Goal: Transaction & Acquisition: Obtain resource

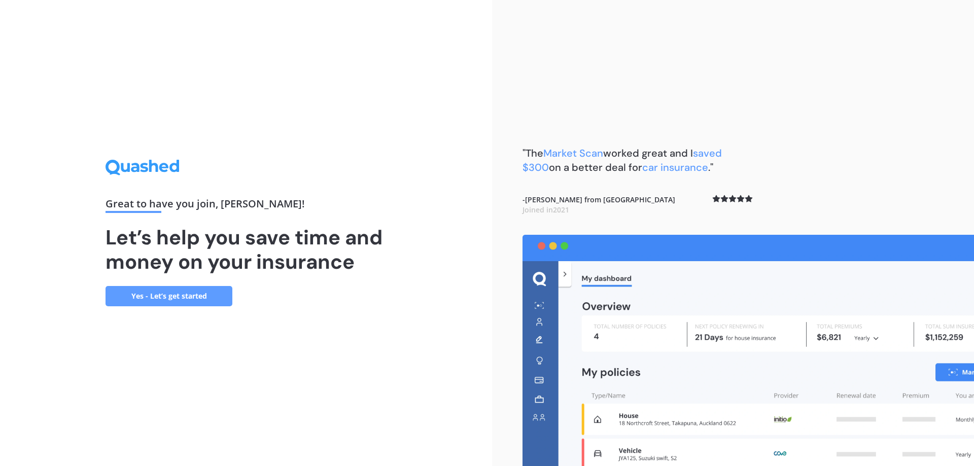
click at [181, 292] on link "Yes - Let’s get started" at bounding box center [169, 296] width 127 height 20
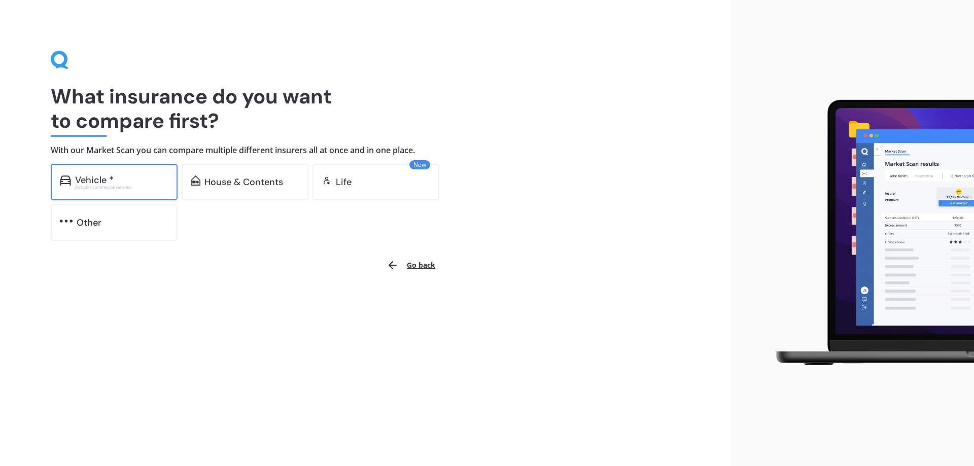
click at [104, 184] on div "Vehicle *" at bounding box center [94, 180] width 39 height 10
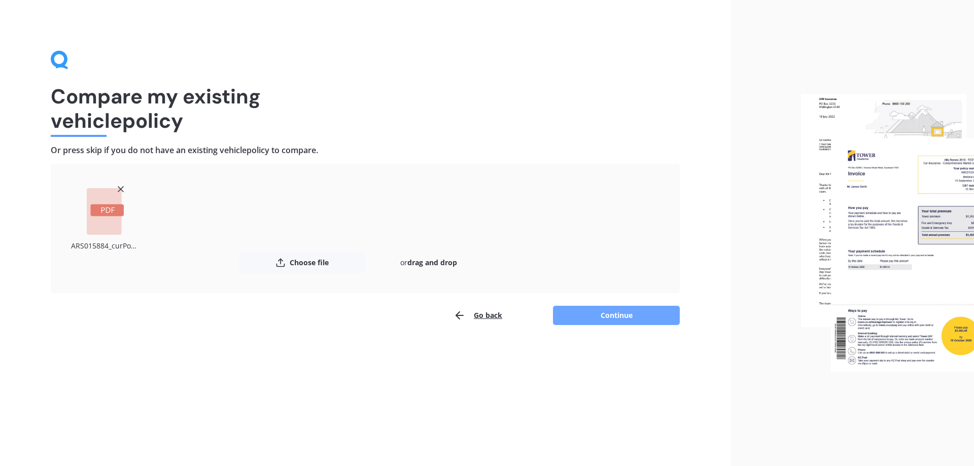
click at [616, 315] on button "Continue" at bounding box center [616, 315] width 127 height 19
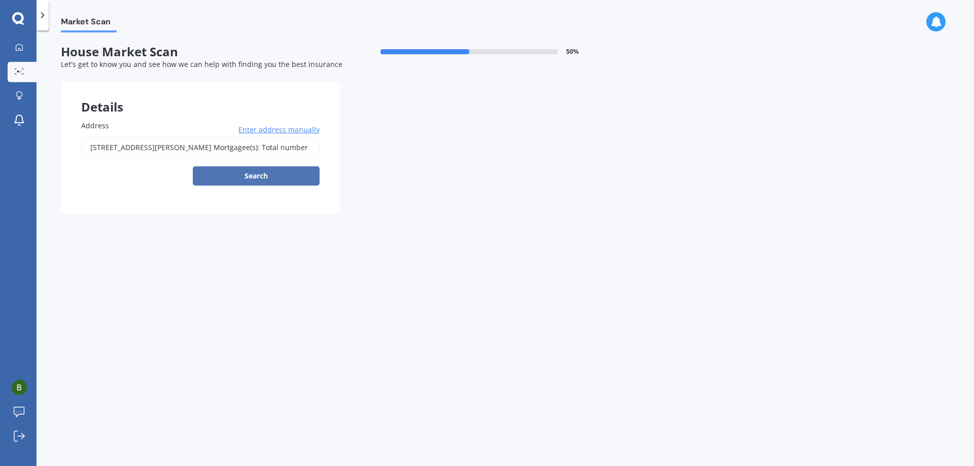
click at [276, 174] on button "Search" at bounding box center [256, 175] width 127 height 19
type input "[STREET_ADDRESS][PERSON_NAME]"
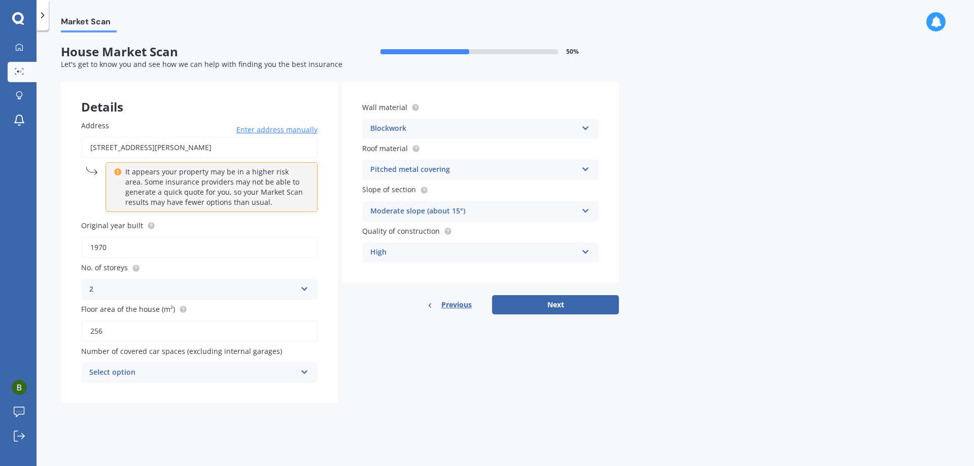
click at [593, 249] on div "High Standard High Prestige" at bounding box center [480, 253] width 236 height 20
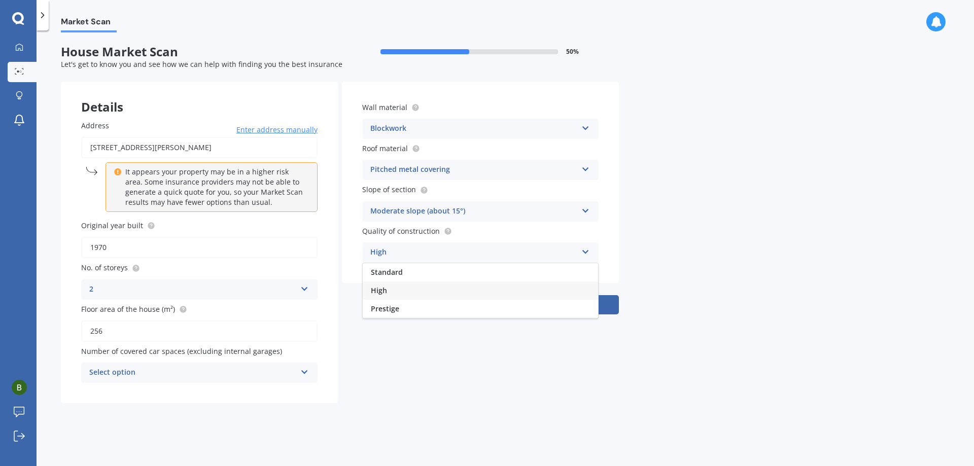
click at [443, 291] on div "High" at bounding box center [480, 291] width 235 height 18
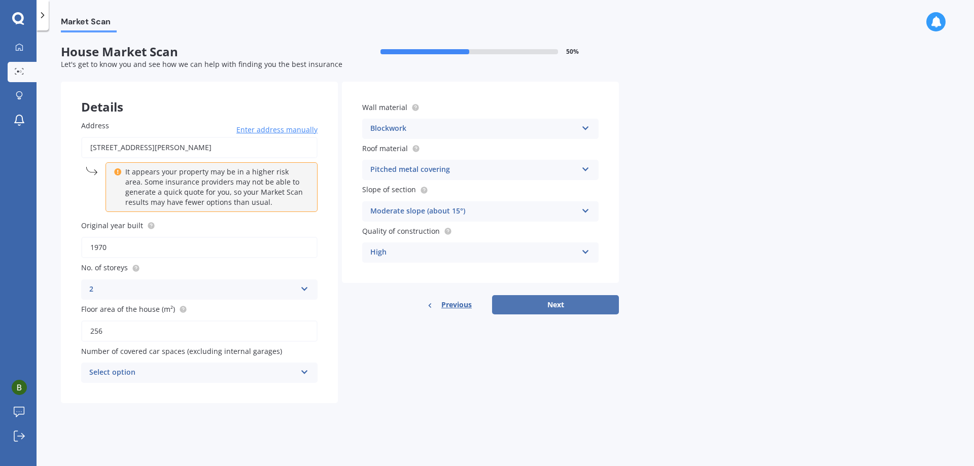
click at [554, 302] on button "Next" at bounding box center [555, 304] width 127 height 19
click at [299, 373] on div "Select option 0 1 2 3 4 5+" at bounding box center [199, 373] width 236 height 20
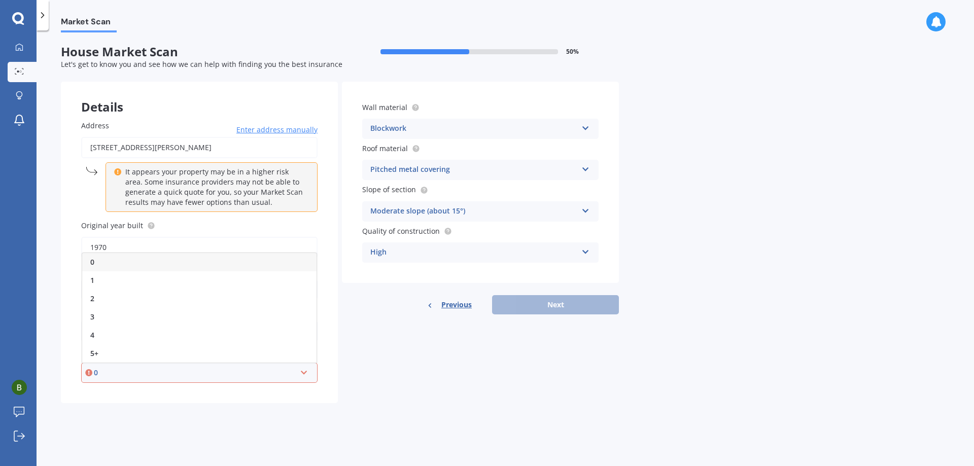
click at [173, 264] on div "0" at bounding box center [199, 262] width 234 height 18
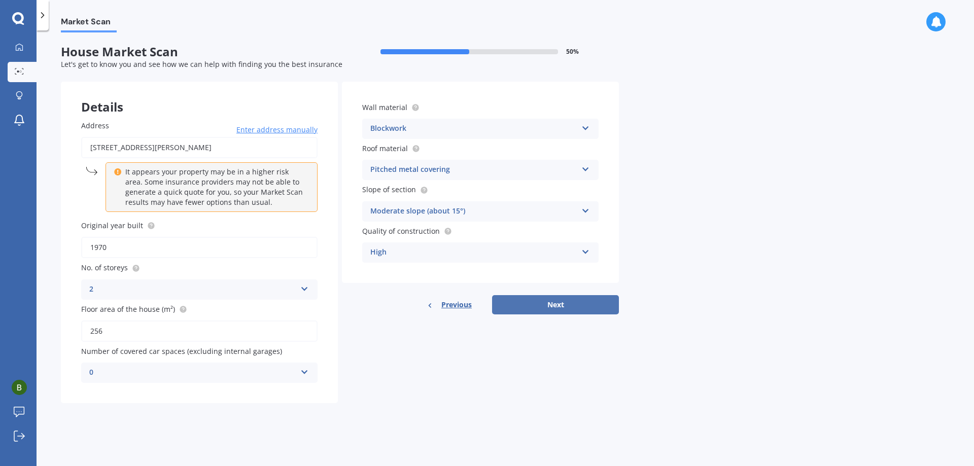
click at [556, 304] on button "Next" at bounding box center [555, 304] width 127 height 19
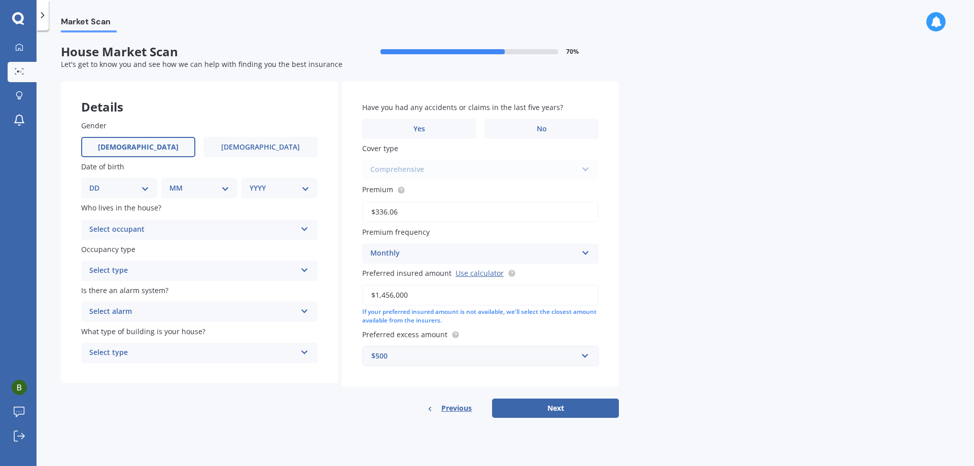
click at [152, 148] on label "[DEMOGRAPHIC_DATA]" at bounding box center [138, 147] width 114 height 20
click at [0, 0] on input "[DEMOGRAPHIC_DATA]" at bounding box center [0, 0] width 0 height 0
click at [143, 191] on select "DD 01 02 03 04 05 06 07 08 09 10 11 12 13 14 15 16 17 18 19 20 21 22 23 24 25 2…" at bounding box center [119, 188] width 60 height 11
select select "27"
click at [97, 183] on select "DD 01 02 03 04 05 06 07 08 09 10 11 12 13 14 15 16 17 18 19 20 21 22 23 24 25 2…" at bounding box center [119, 188] width 60 height 11
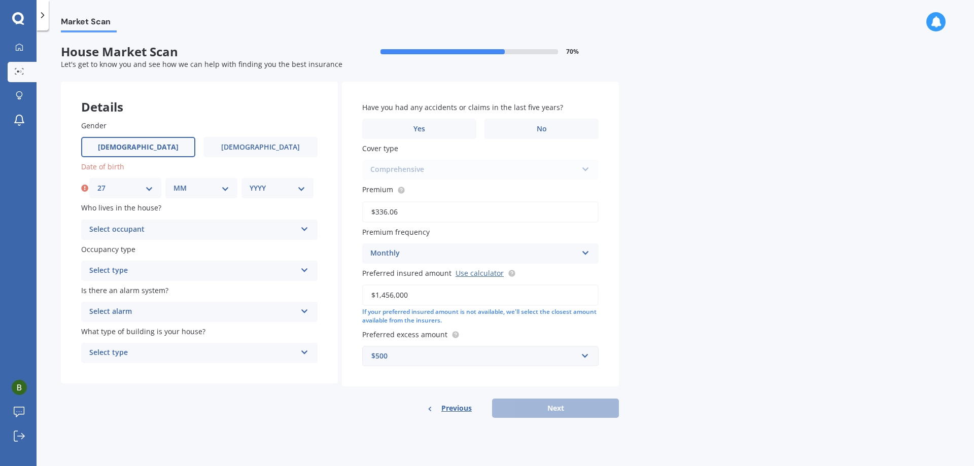
click at [188, 183] on select "MM 01 02 03 04 05 06 07 08 09 10 11 12" at bounding box center [202, 188] width 56 height 11
select select "10"
click at [174, 183] on select "MM 01 02 03 04 05 06 07 08 09 10 11 12" at bounding box center [202, 188] width 56 height 11
click at [277, 184] on select "YYYY 2009 2008 2007 2006 2005 2004 2003 2002 2001 2000 1999 1998 1997 1996 1995…" at bounding box center [278, 188] width 56 height 11
select select "1968"
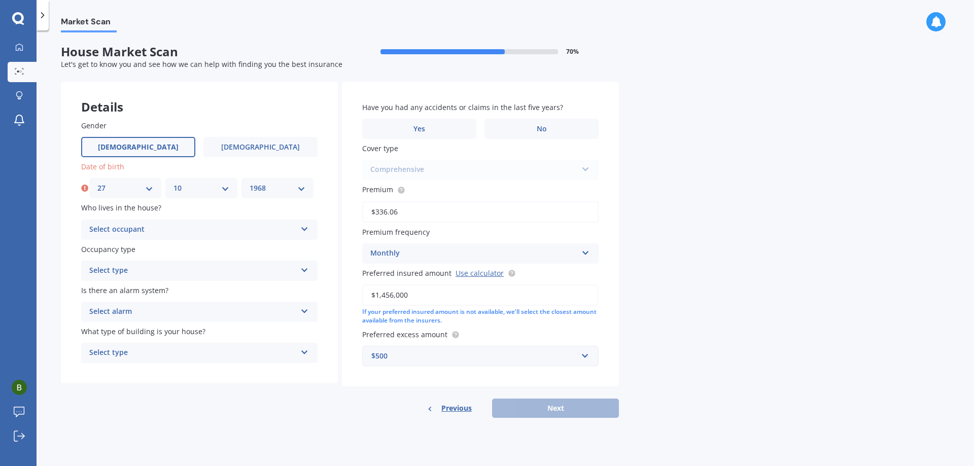
click at [250, 183] on select "YYYY 2009 2008 2007 2006 2005 2004 2003 2002 2001 2000 1999 1998 1997 1996 1995…" at bounding box center [278, 188] width 56 height 11
click at [154, 231] on div "Select occupant" at bounding box center [192, 230] width 207 height 12
click at [151, 249] on div "Owner" at bounding box center [199, 250] width 235 height 18
click at [150, 270] on div "Select type" at bounding box center [192, 271] width 207 height 12
click at [151, 286] on div "Permanent" at bounding box center [199, 291] width 235 height 18
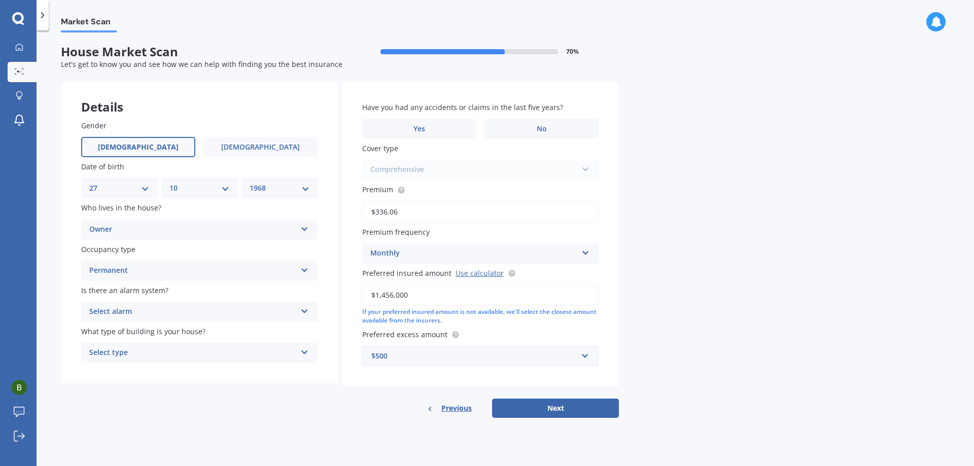
click at [156, 311] on div "Select alarm" at bounding box center [192, 312] width 207 height 12
click at [141, 368] on div "No" at bounding box center [199, 368] width 235 height 18
click at [155, 354] on div "Select type" at bounding box center [192, 353] width 207 height 12
click at [153, 374] on div "Freestanding" at bounding box center [199, 373] width 235 height 18
click at [431, 129] on label "Yes" at bounding box center [419, 129] width 114 height 20
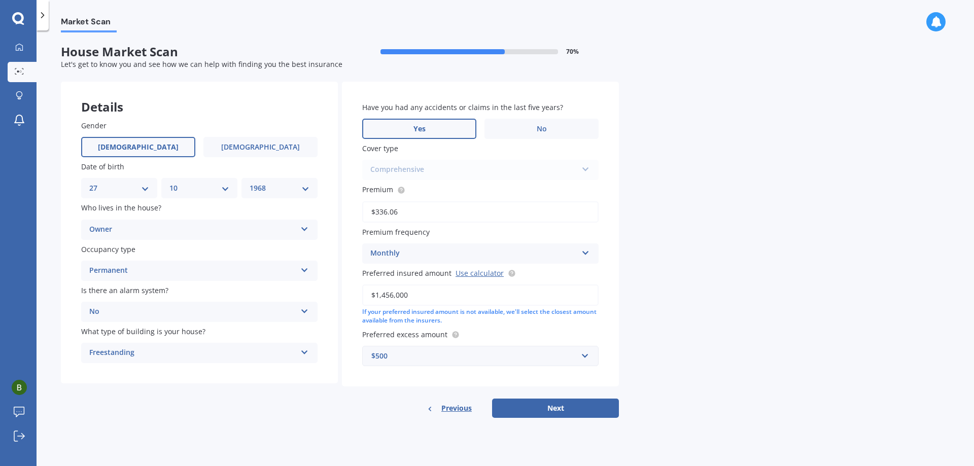
click at [0, 0] on input "Yes" at bounding box center [0, 0] width 0 height 0
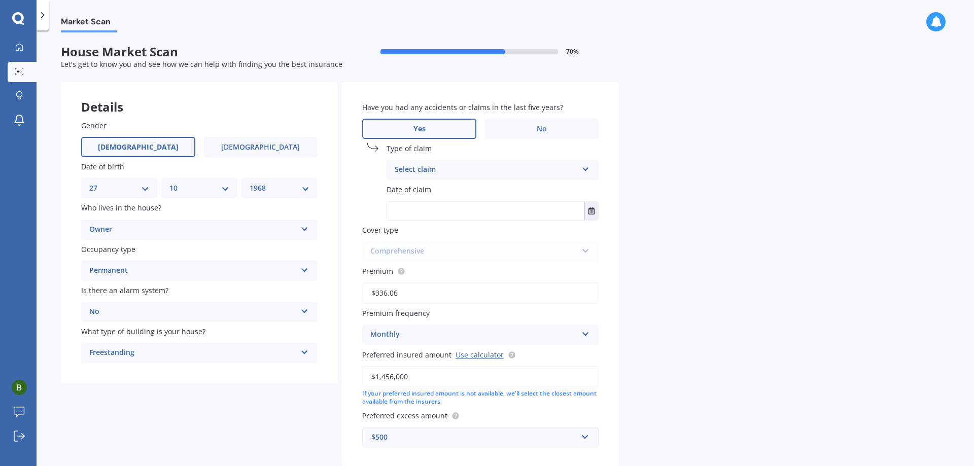
click at [466, 166] on div "Select claim" at bounding box center [486, 170] width 183 height 12
click at [459, 189] on span "Accidental damage" at bounding box center [427, 190] width 65 height 10
click at [443, 214] on input "text" at bounding box center [485, 211] width 197 height 18
click at [594, 211] on icon "Select date" at bounding box center [592, 211] width 6 height 7
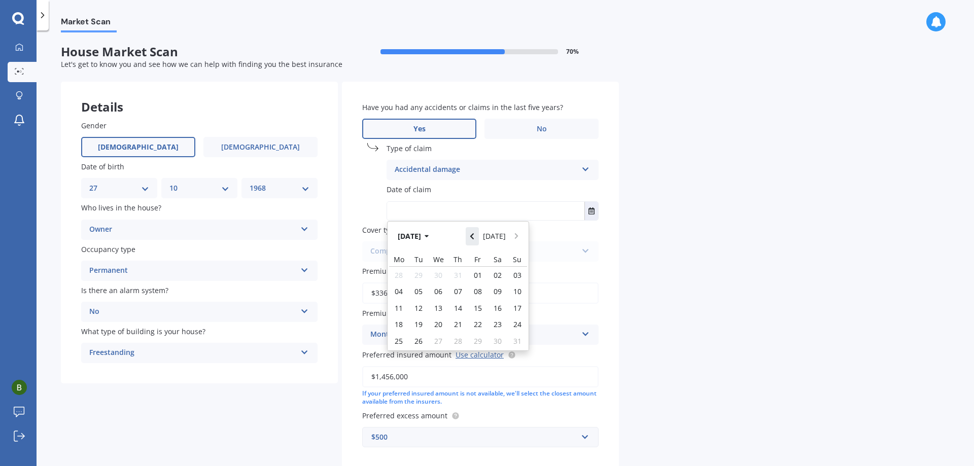
click at [473, 237] on icon "Navigate back" at bounding box center [472, 236] width 5 height 7
click at [416, 274] on span "01" at bounding box center [419, 275] width 8 height 10
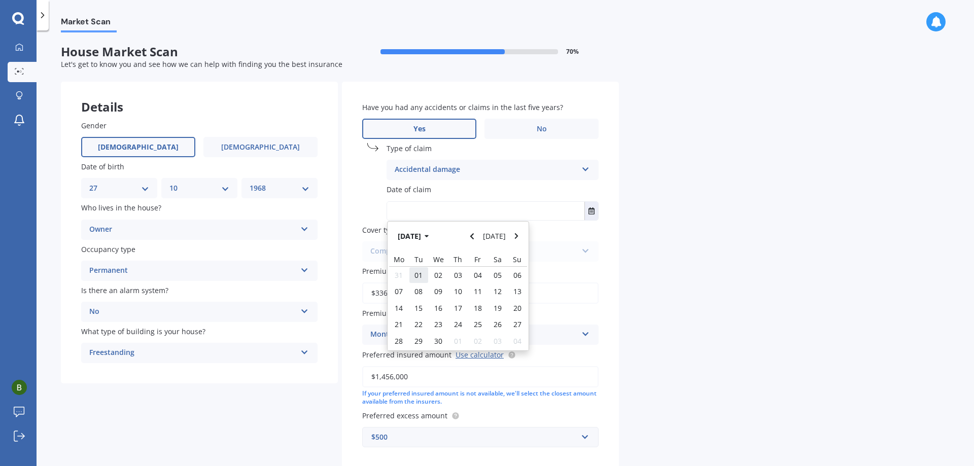
type input "[DATE]"
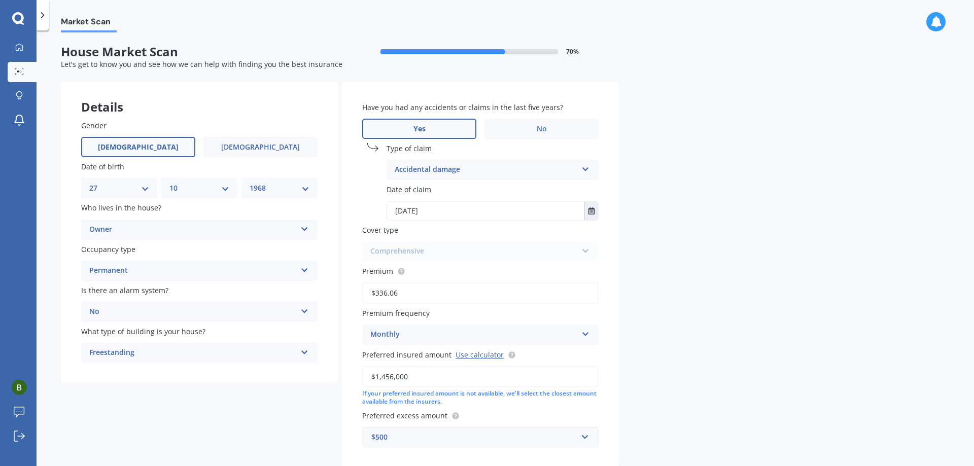
click at [378, 248] on div "Comprehensive Comprehensive" at bounding box center [480, 252] width 236 height 20
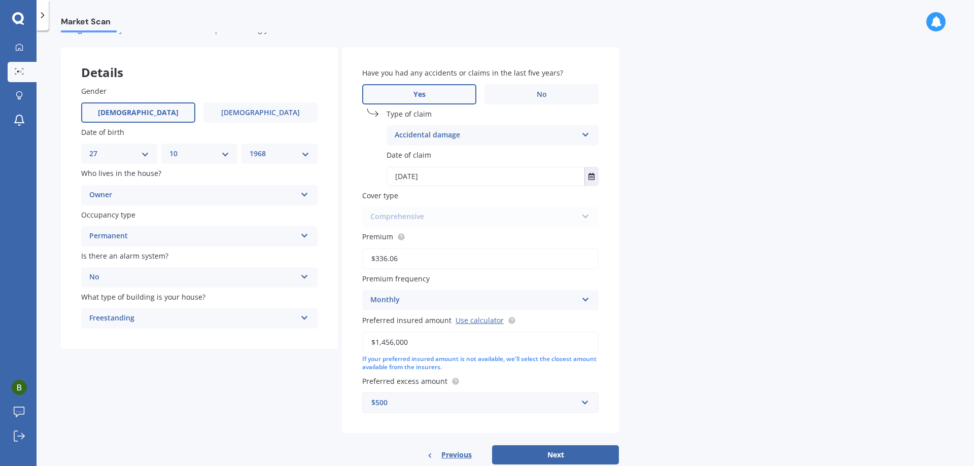
scroll to position [59, 0]
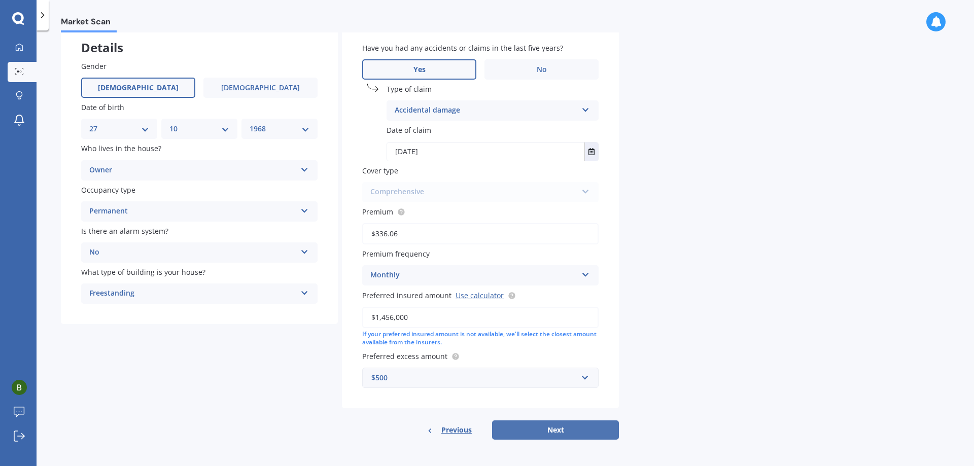
click at [556, 432] on button "Next" at bounding box center [555, 430] width 127 height 19
select select "27"
select select "10"
select select "1968"
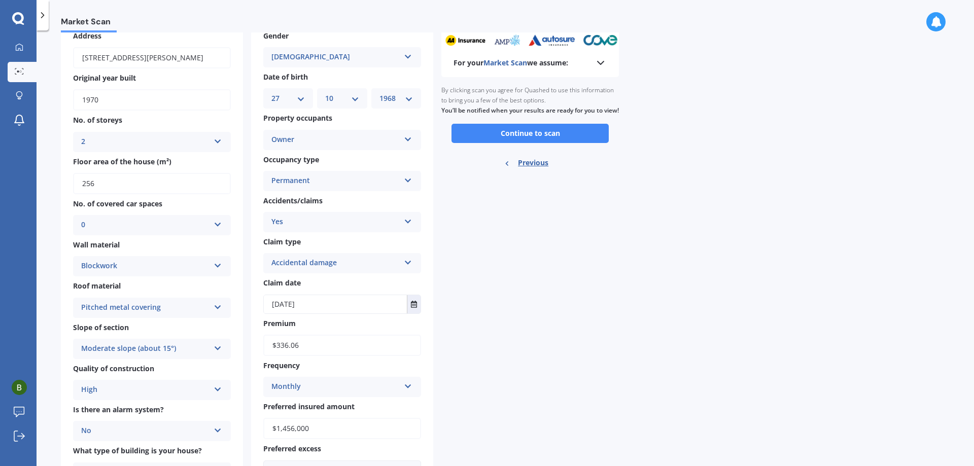
scroll to position [0, 0]
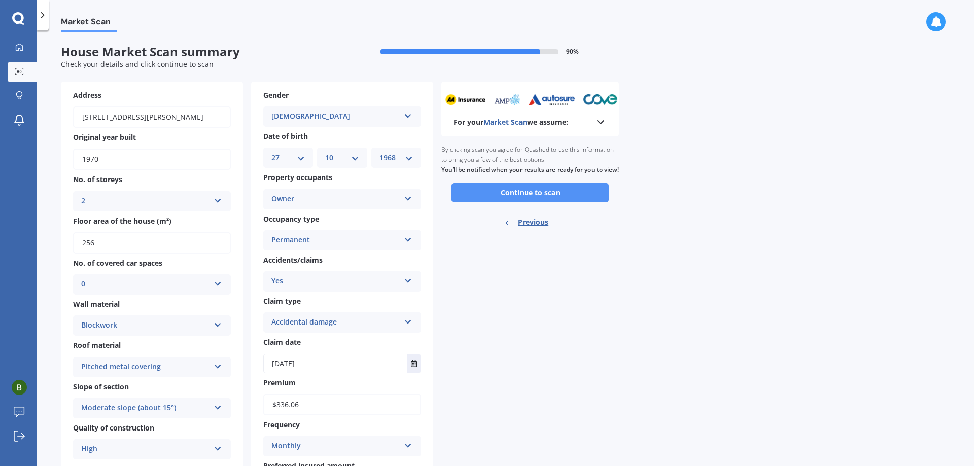
click at [517, 202] on button "Continue to scan" at bounding box center [530, 192] width 157 height 19
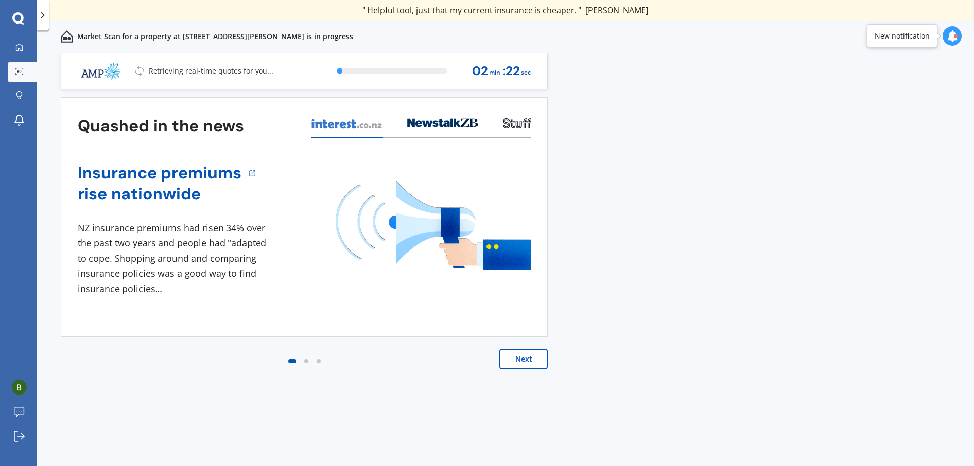
click at [536, 356] on button "Next" at bounding box center [523, 359] width 49 height 20
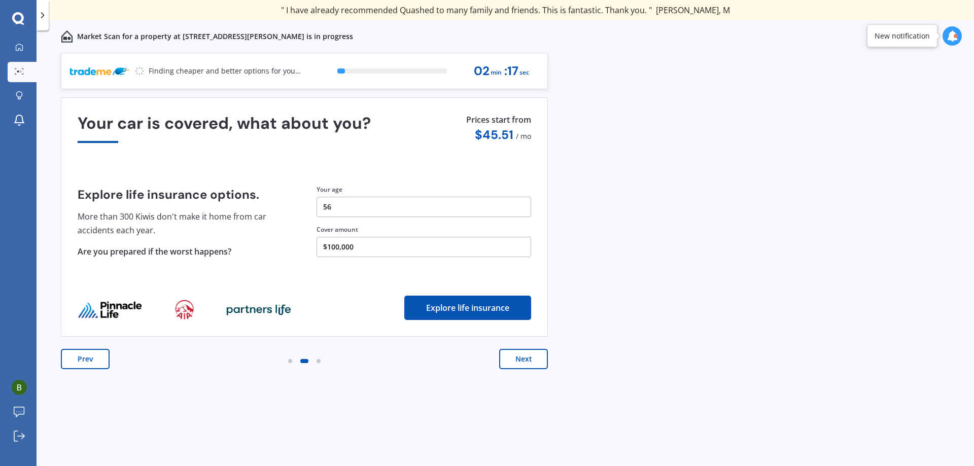
click at [539, 356] on button "Next" at bounding box center [523, 359] width 49 height 20
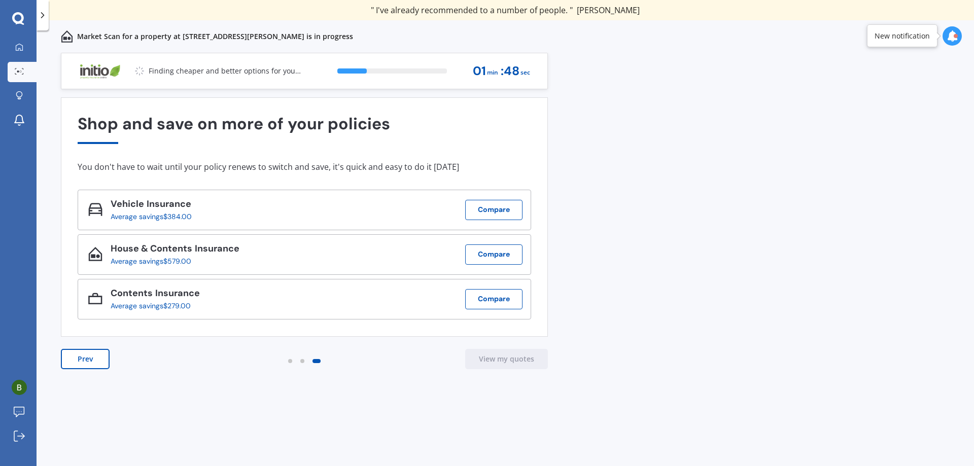
click at [953, 33] on icon at bounding box center [952, 35] width 11 height 11
click at [953, 34] on icon at bounding box center [952, 35] width 11 height 11
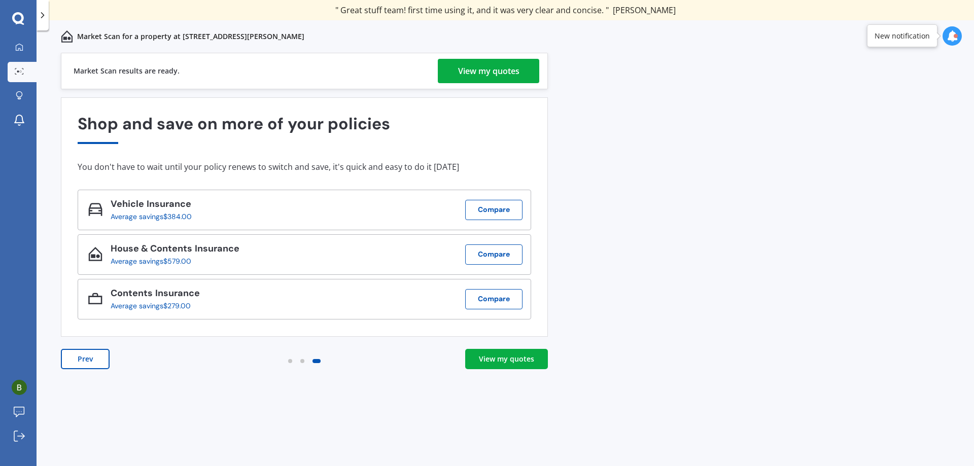
click at [501, 71] on div "View my quotes" at bounding box center [488, 71] width 61 height 24
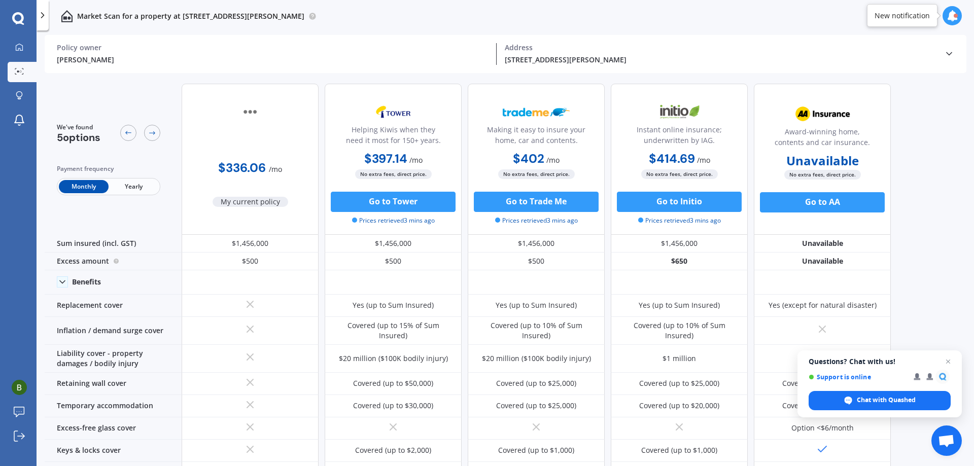
click at [952, 20] on icon at bounding box center [952, 15] width 11 height 11
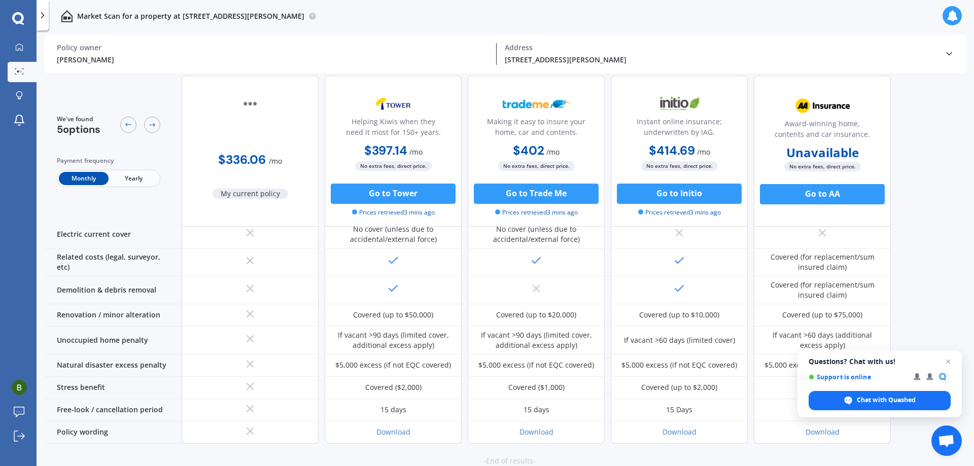
scroll to position [425, 0]
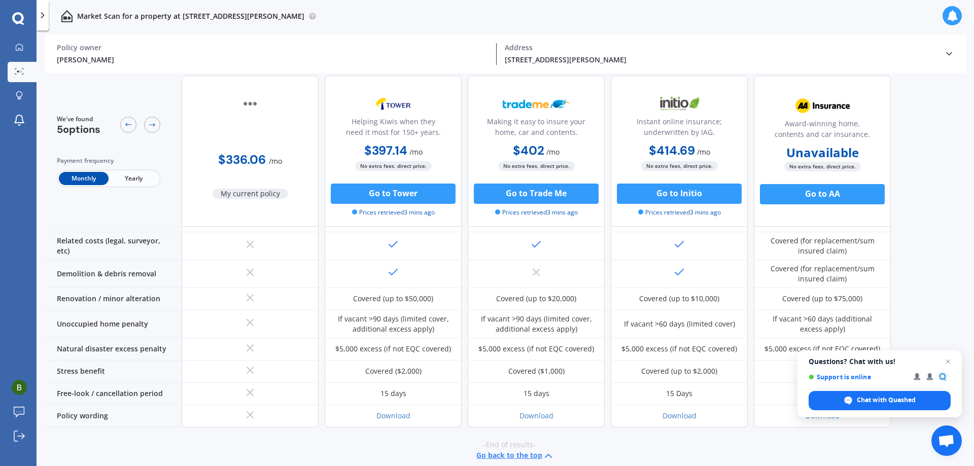
click at [531, 450] on button "Go back to the top" at bounding box center [516, 456] width 78 height 12
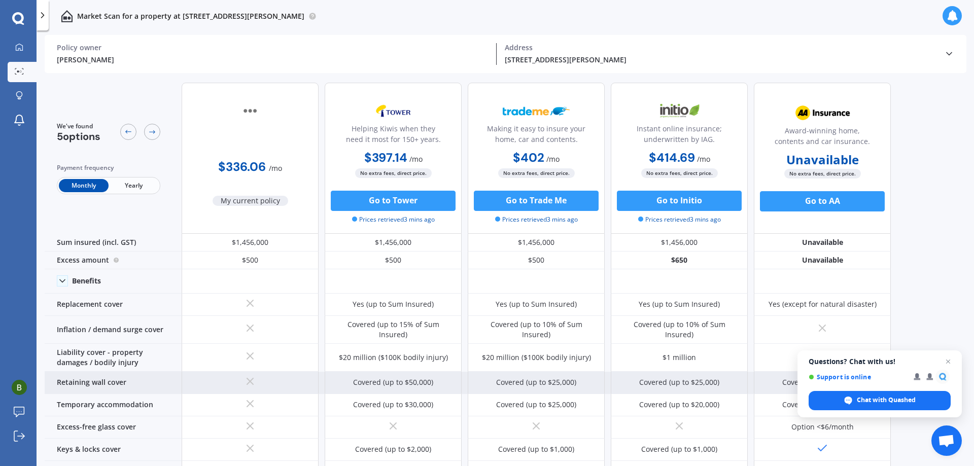
scroll to position [0, 0]
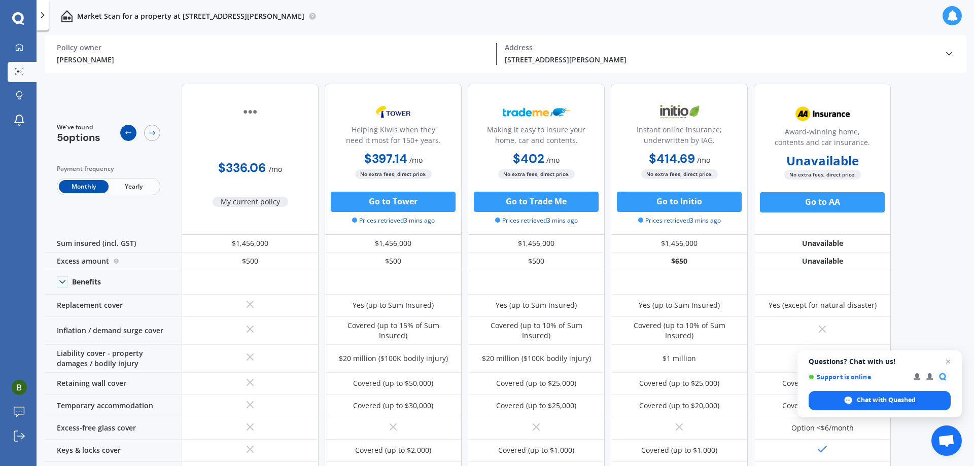
click at [127, 130] on icon at bounding box center [128, 133] width 8 height 8
click at [20, 43] on icon at bounding box center [19, 47] width 8 height 8
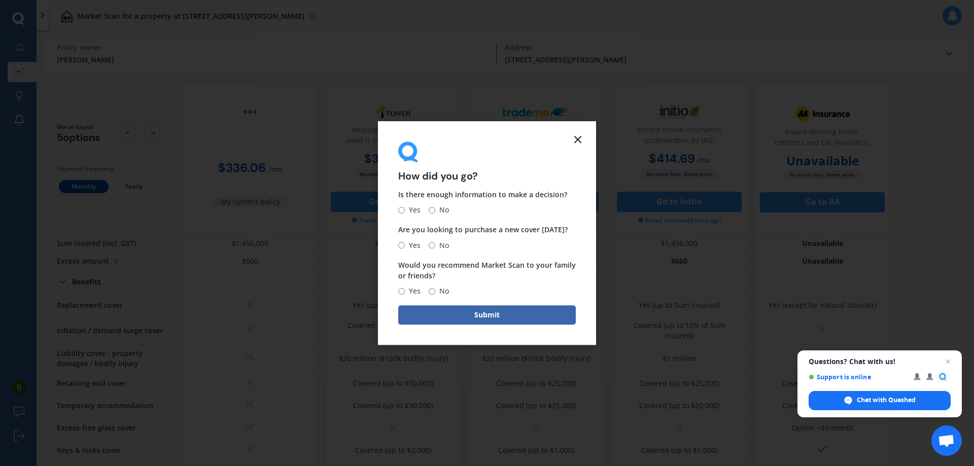
click at [402, 212] on input "Yes" at bounding box center [401, 210] width 7 height 7
radio input "true"
click at [431, 245] on input "No" at bounding box center [432, 245] width 7 height 7
radio input "true"
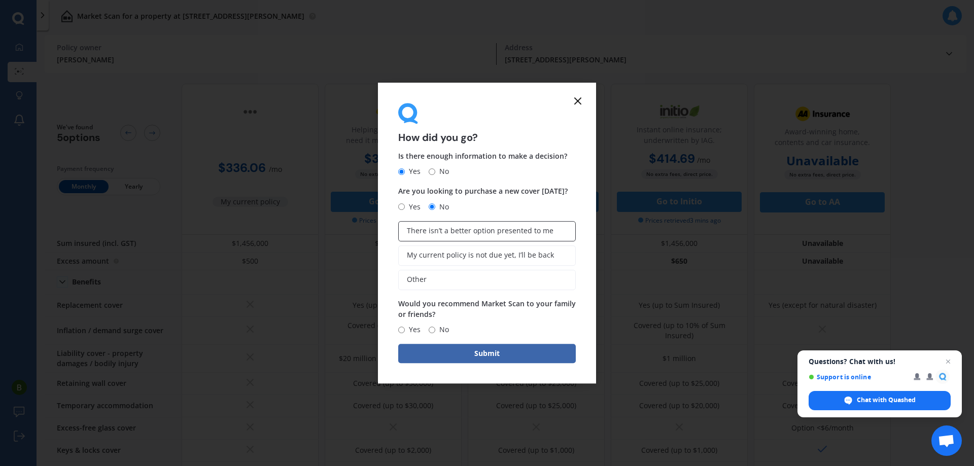
click at [428, 229] on span "There isn’t a better option presented to me" at bounding box center [480, 231] width 147 height 9
click at [0, 0] on input "There isn’t a better option presented to me" at bounding box center [0, 0] width 0 height 0
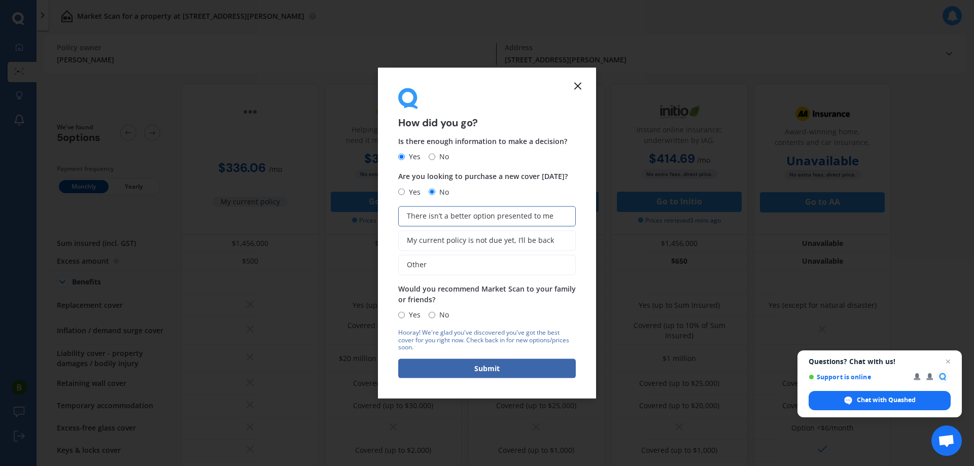
click at [400, 313] on input "Yes" at bounding box center [401, 315] width 7 height 7
radio input "true"
click at [484, 368] on button "Submit" at bounding box center [487, 368] width 178 height 19
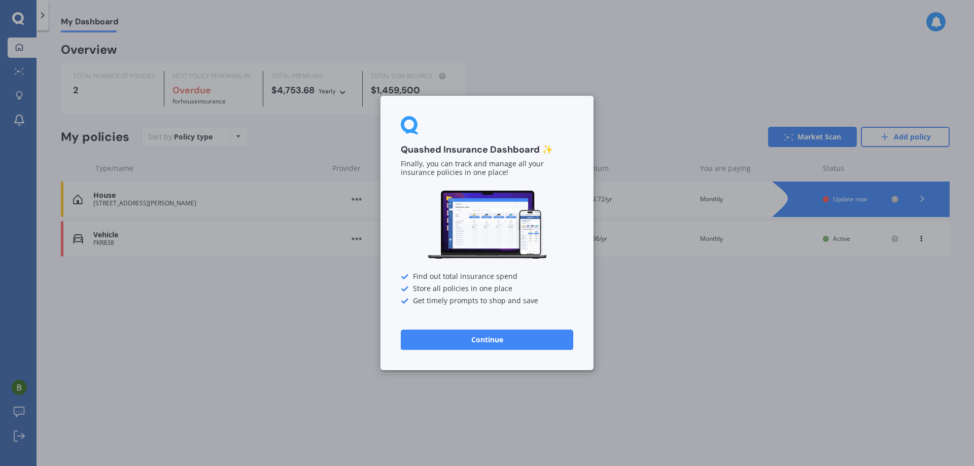
click at [491, 344] on button "Continue" at bounding box center [487, 340] width 173 height 20
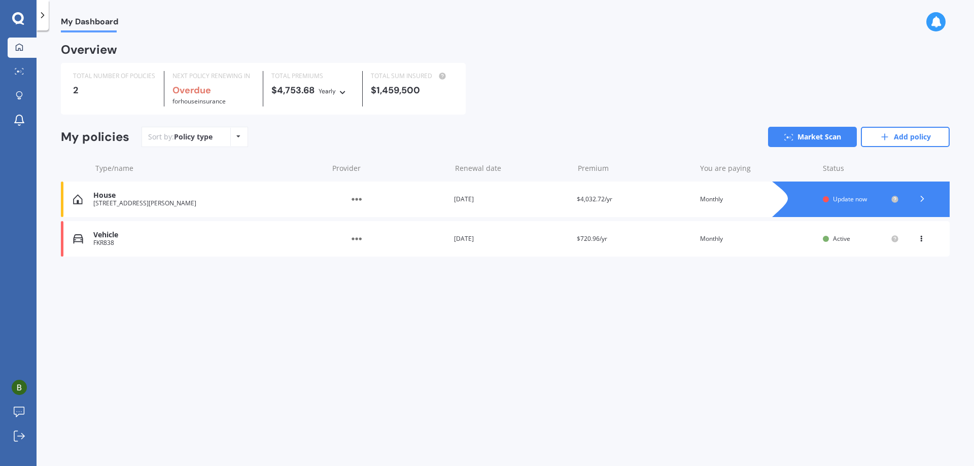
click at [853, 197] on span "Update now" at bounding box center [850, 199] width 34 height 9
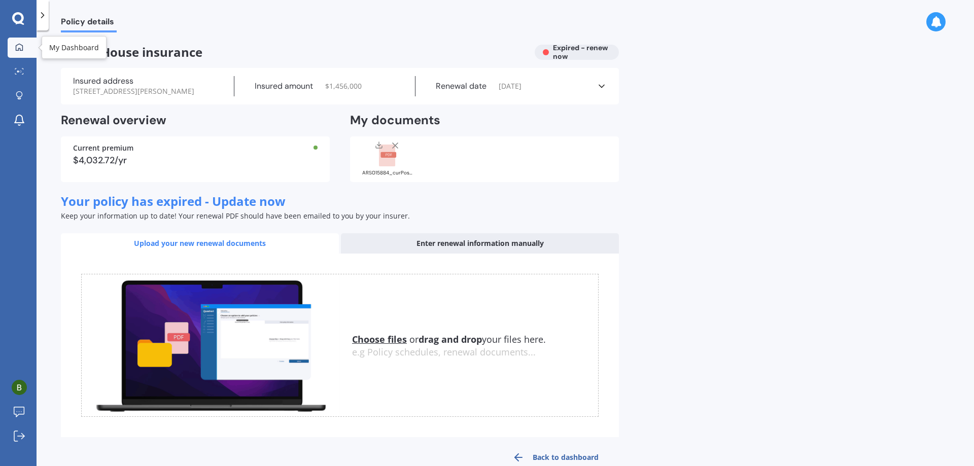
click at [19, 50] on icon at bounding box center [19, 47] width 8 height 8
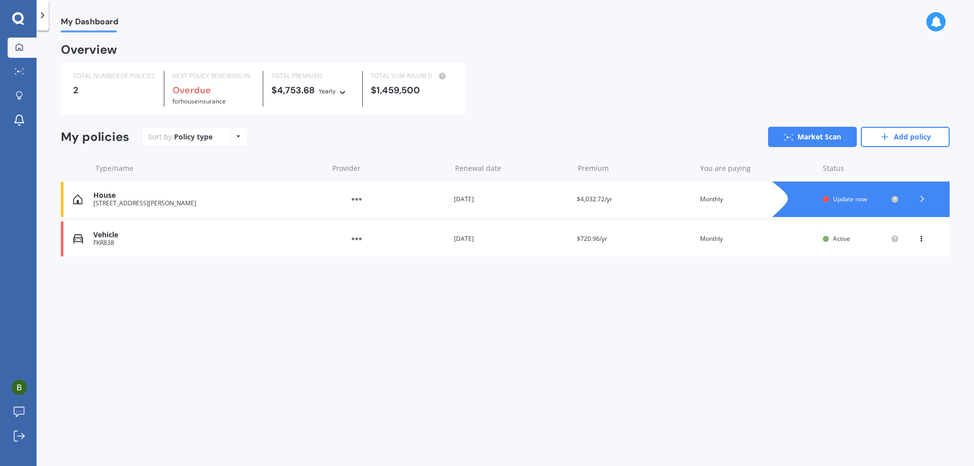
click at [19, 50] on icon at bounding box center [19, 47] width 8 height 8
click at [16, 19] on icon at bounding box center [18, 18] width 12 height 13
click at [17, 21] on icon at bounding box center [18, 18] width 12 height 12
click at [44, 17] on icon at bounding box center [43, 15] width 10 height 10
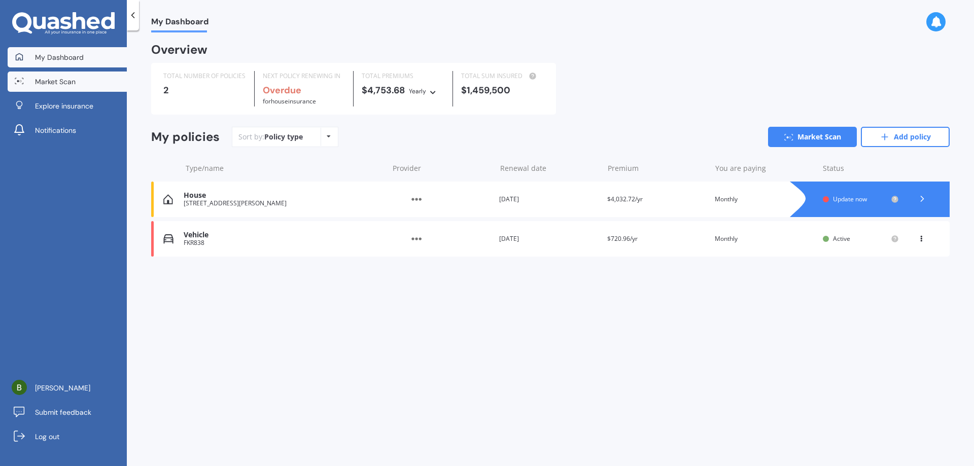
click at [67, 80] on span "Market Scan" at bounding box center [55, 82] width 41 height 10
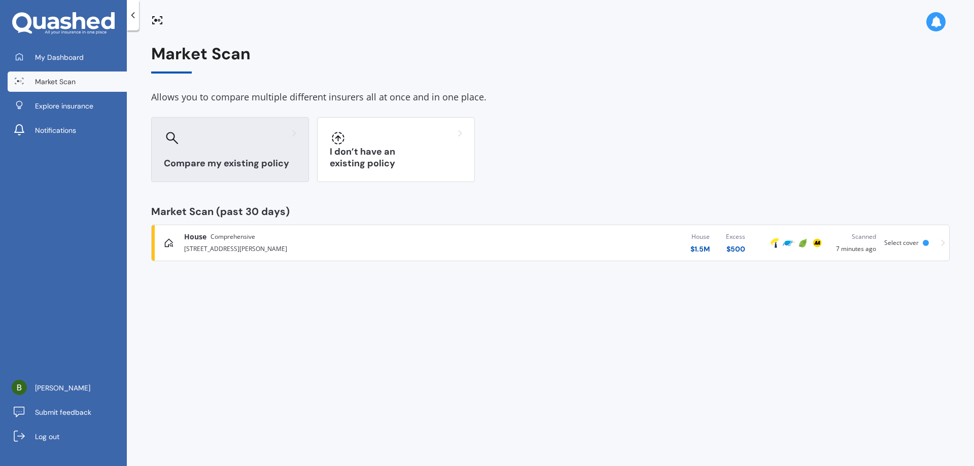
click at [296, 136] on div "Compare my existing policy" at bounding box center [230, 149] width 158 height 65
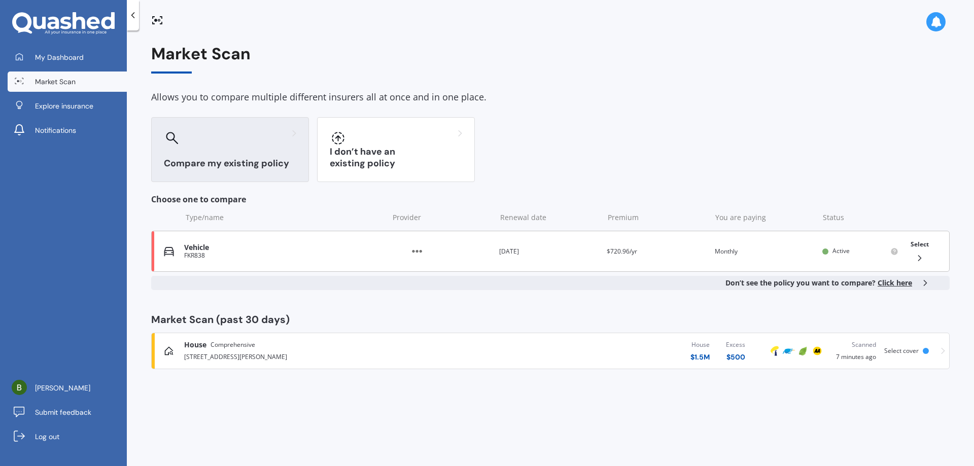
click at [195, 253] on div "FKR838" at bounding box center [283, 255] width 199 height 7
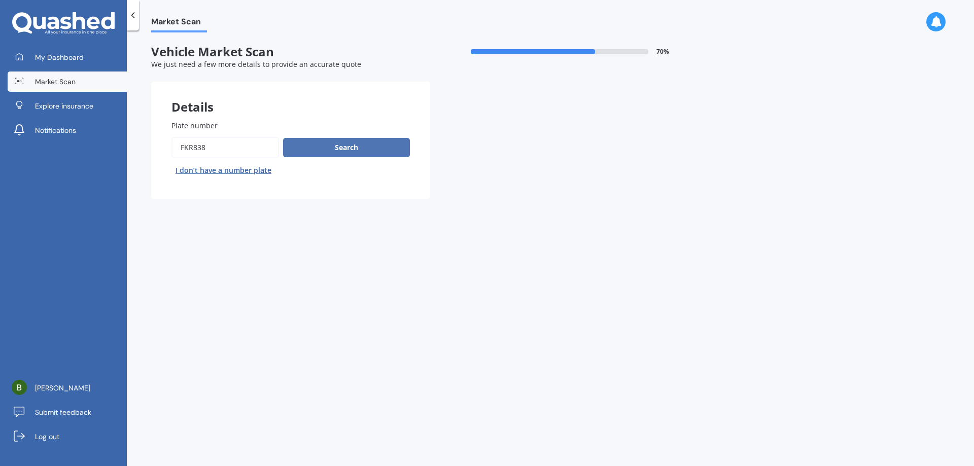
click at [339, 144] on button "Search" at bounding box center [346, 147] width 127 height 19
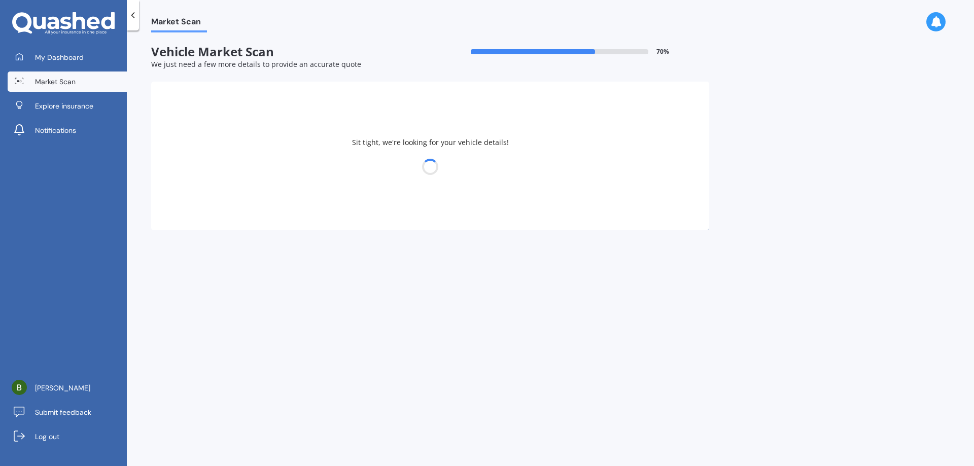
select select "27"
select select "10"
select select "1968"
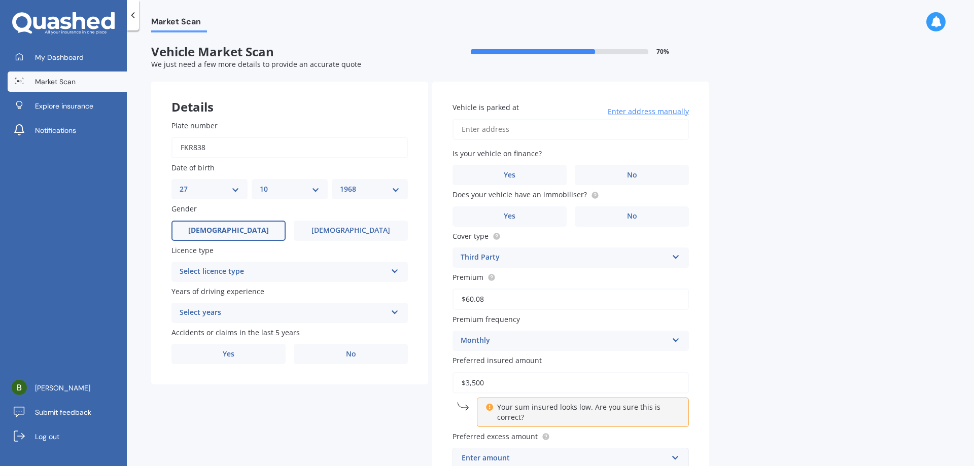
click at [326, 268] on div "Select licence type" at bounding box center [283, 272] width 207 height 12
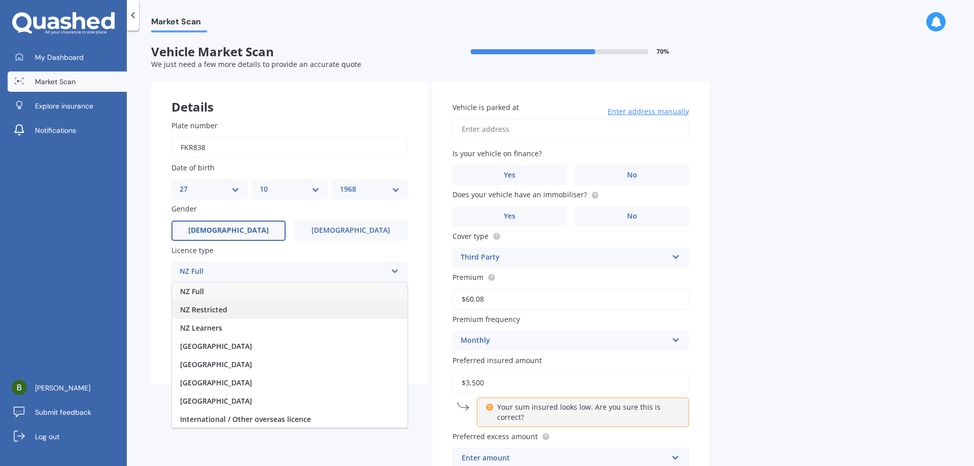
click at [264, 313] on div "NZ Restricted" at bounding box center [289, 310] width 235 height 18
